Goal: Task Accomplishment & Management: Use online tool/utility

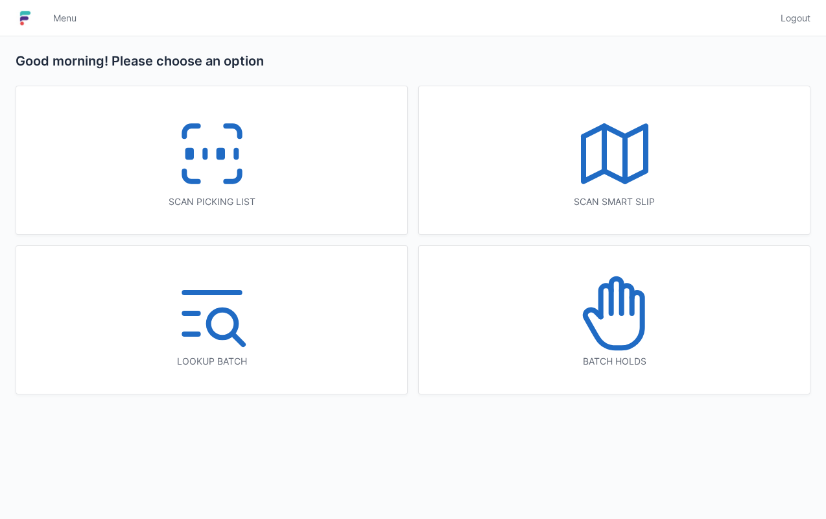
click at [241, 210] on div "Scan picking list" at bounding box center [211, 160] width 391 height 148
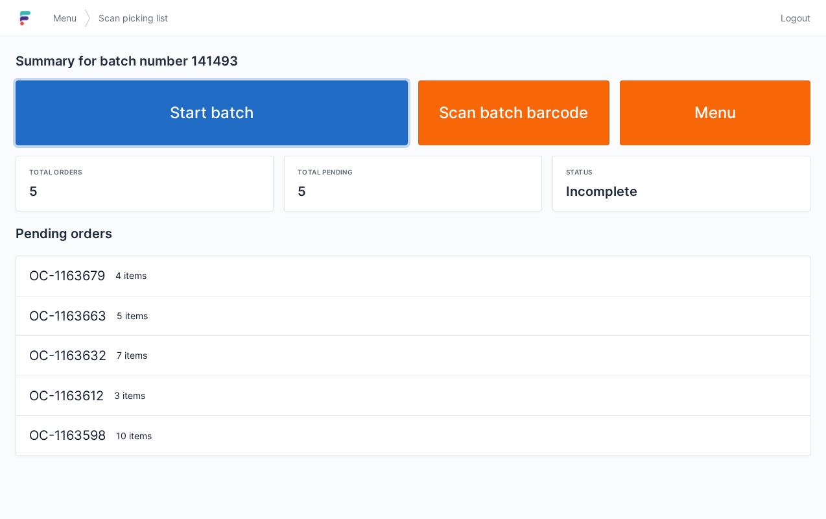
click at [341, 127] on link "Start batch" at bounding box center [212, 112] width 392 height 65
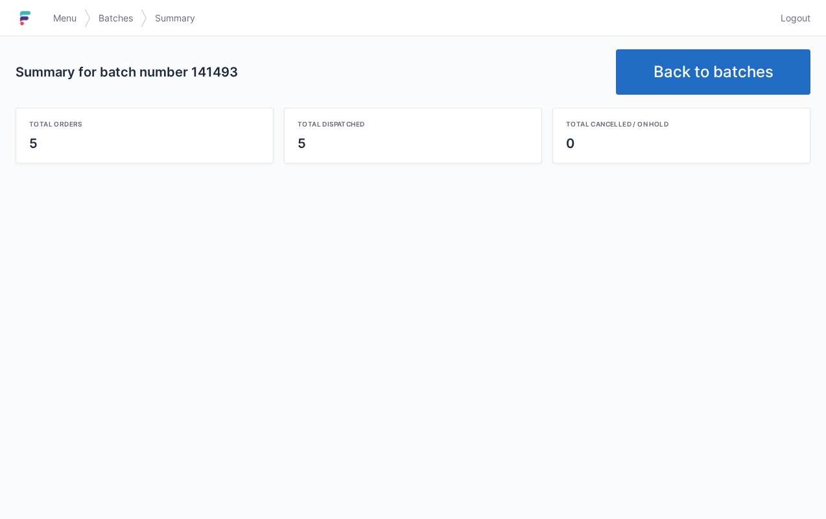
click at [676, 83] on link "Back to batches" at bounding box center [713, 71] width 194 height 45
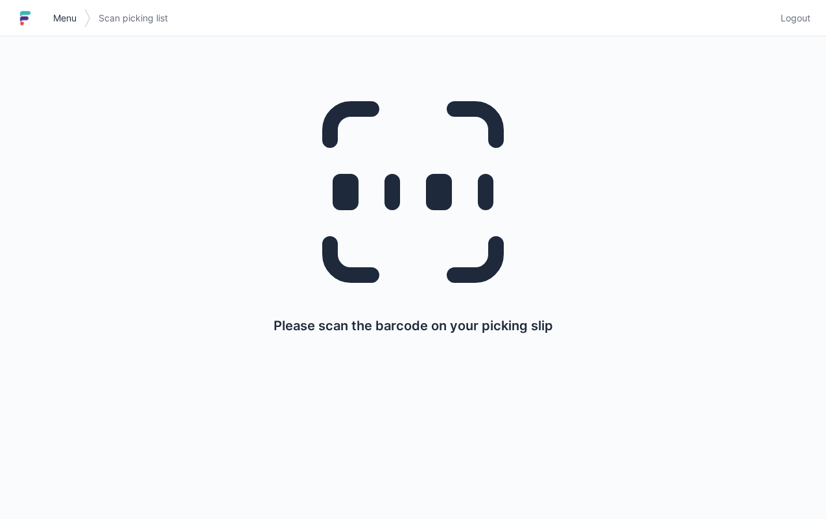
click at [63, 9] on link "Menu" at bounding box center [64, 17] width 39 height 23
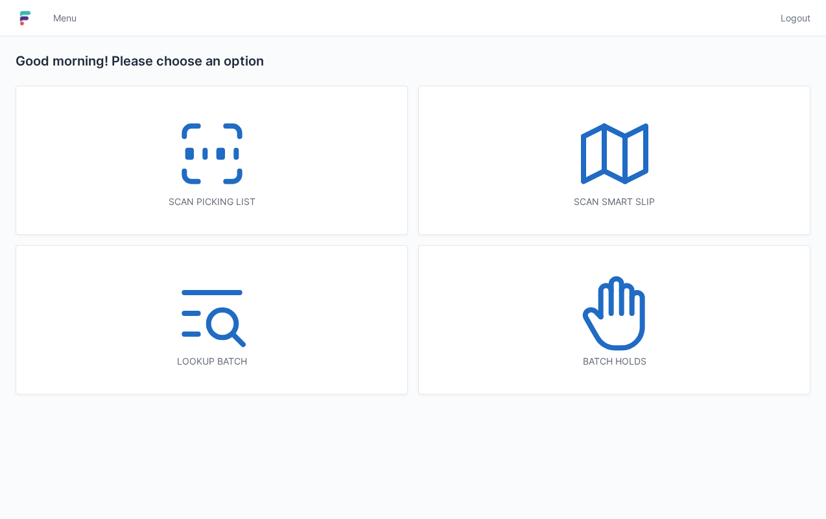
click at [547, 201] on div "Scan smart slip" at bounding box center [614, 201] width 339 height 13
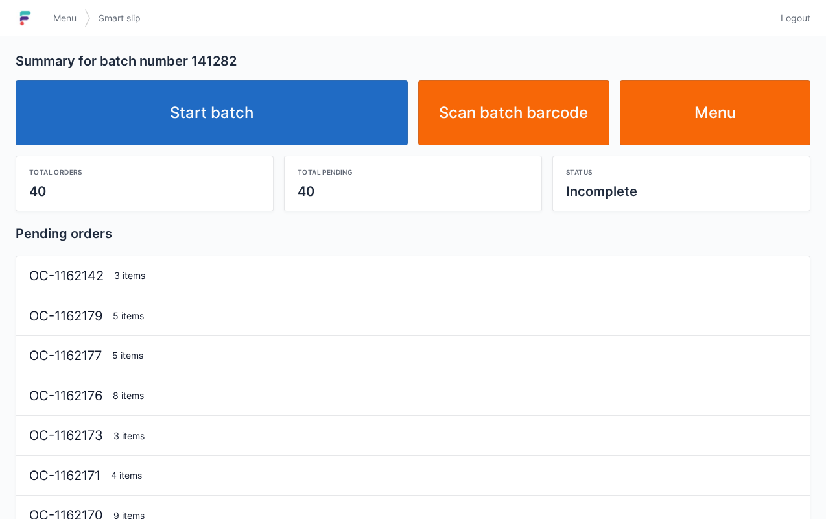
click at [273, 122] on link "Start batch" at bounding box center [212, 112] width 392 height 65
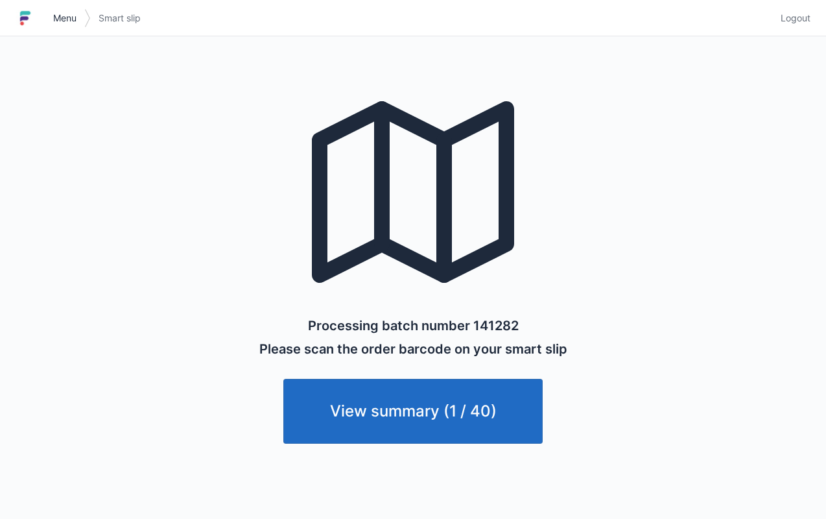
click at [71, 22] on span "Menu" at bounding box center [64, 18] width 23 height 13
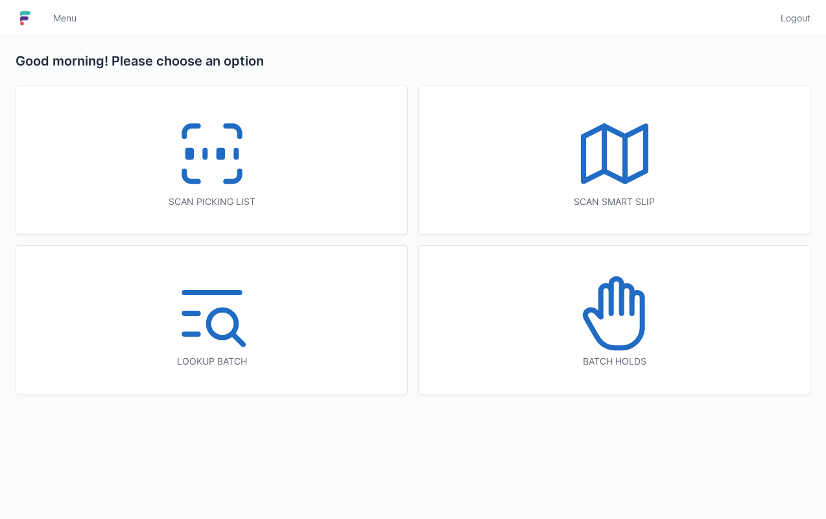
click at [249, 207] on div "Scan picking list" at bounding box center [211, 160] width 391 height 148
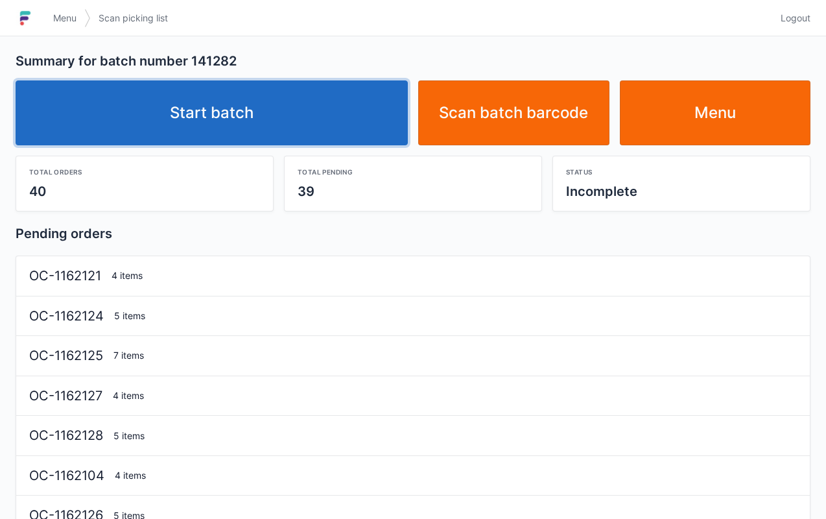
click at [307, 139] on link "Start batch" at bounding box center [212, 112] width 392 height 65
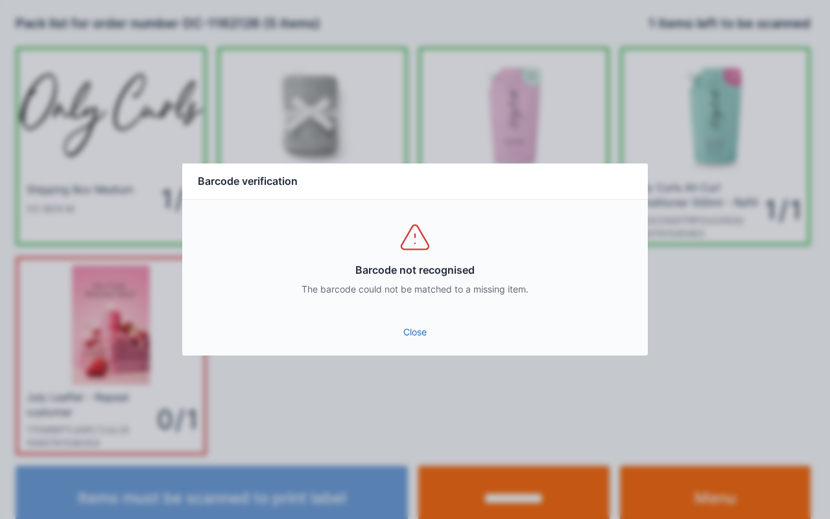
click at [406, 340] on link "Close" at bounding box center [415, 331] width 445 height 23
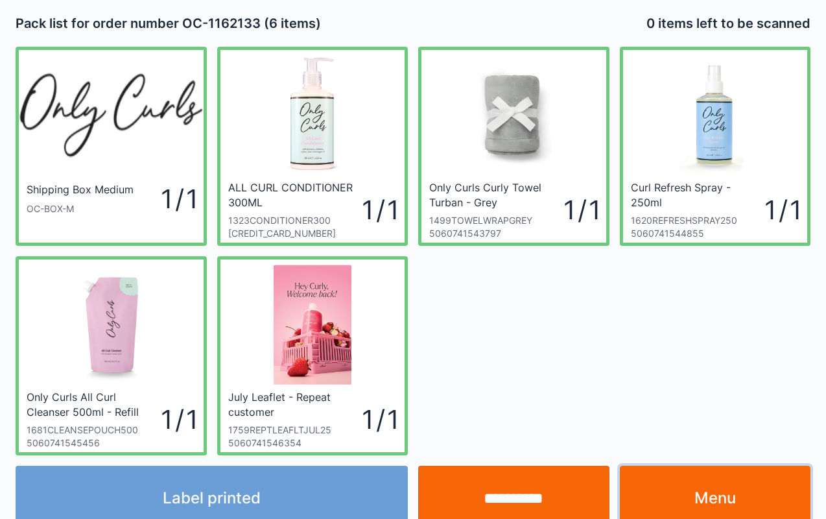
click at [755, 504] on link "Menu" at bounding box center [715, 497] width 191 height 65
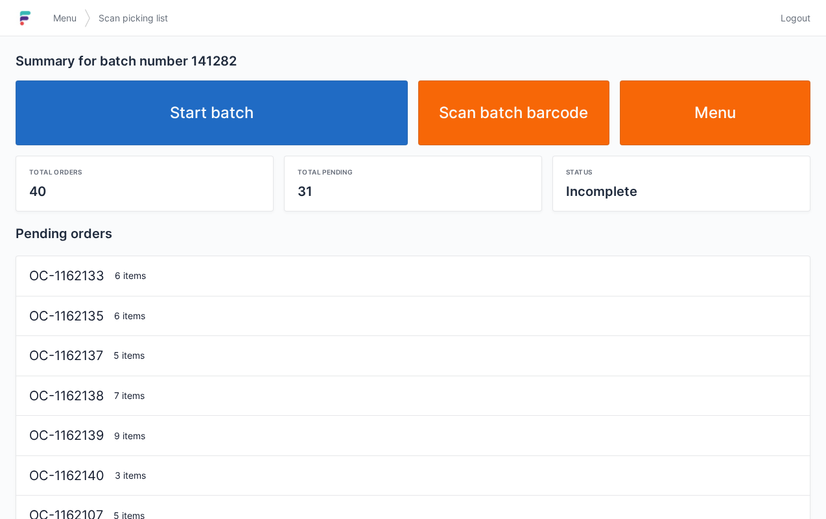
click at [347, 118] on link "Start batch" at bounding box center [212, 112] width 392 height 65
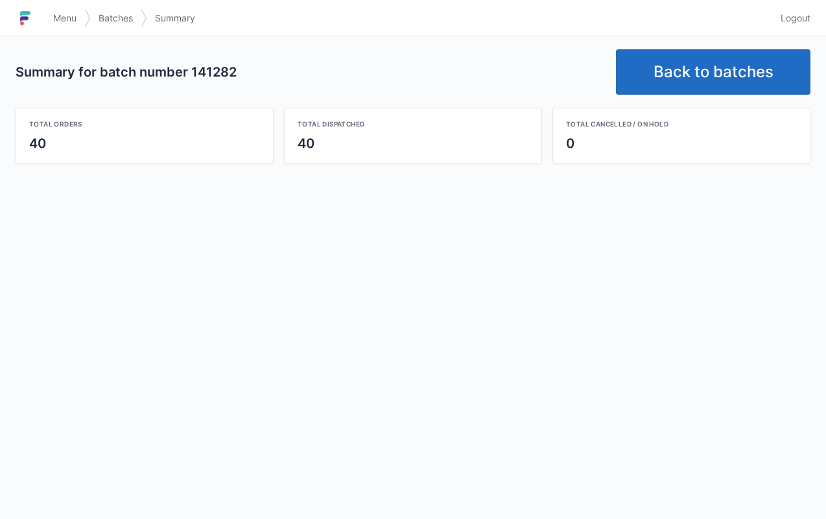
click at [746, 66] on link "Back to batches" at bounding box center [713, 71] width 194 height 45
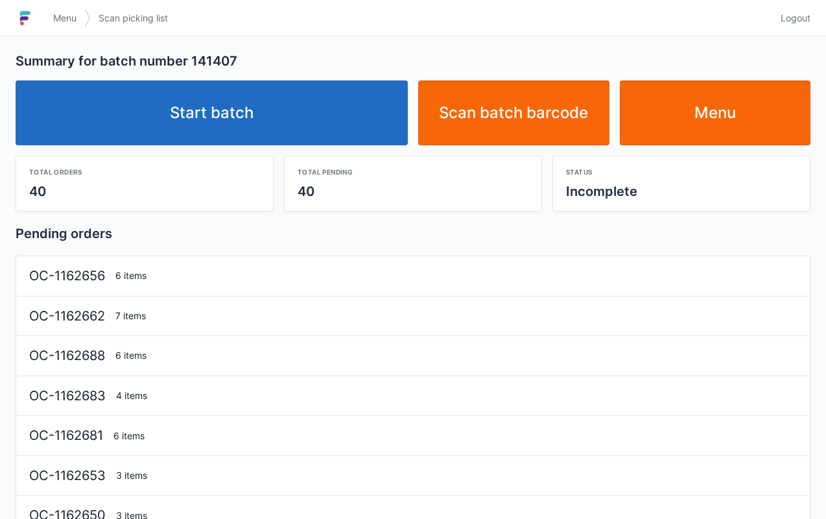
click at [288, 102] on link "Start batch" at bounding box center [212, 112] width 392 height 65
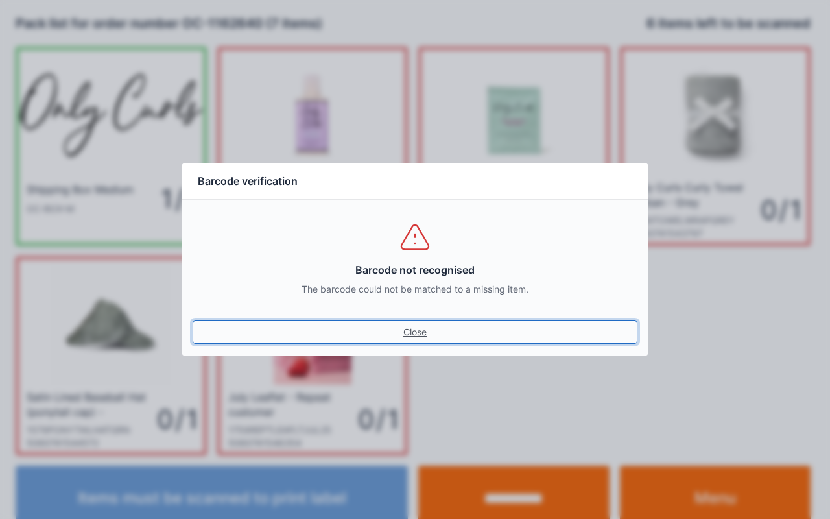
click at [427, 325] on link "Close" at bounding box center [415, 331] width 445 height 23
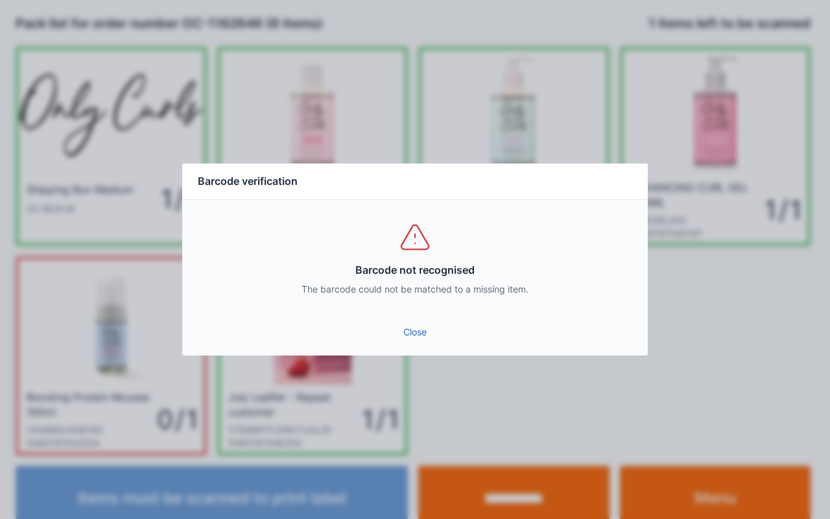
click at [414, 334] on link "Close" at bounding box center [415, 331] width 445 height 23
